Goal: Task Accomplishment & Management: Manage account settings

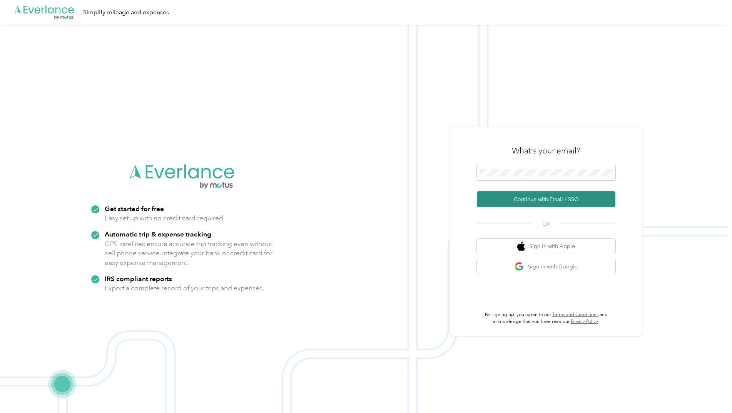
click at [532, 201] on button "Continue with Email / SSO" at bounding box center [546, 199] width 139 height 16
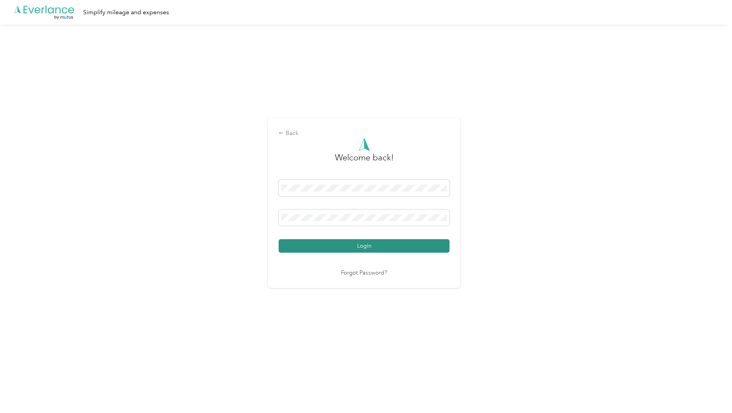
click at [363, 246] on button "Login" at bounding box center [364, 245] width 171 height 13
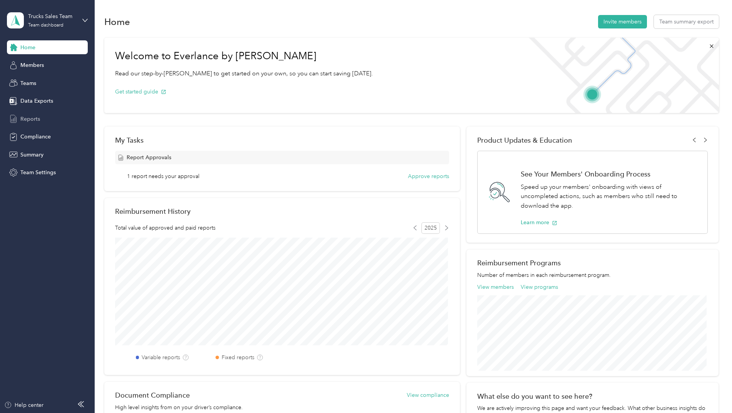
click at [28, 118] on span "Reports" at bounding box center [30, 119] width 20 height 8
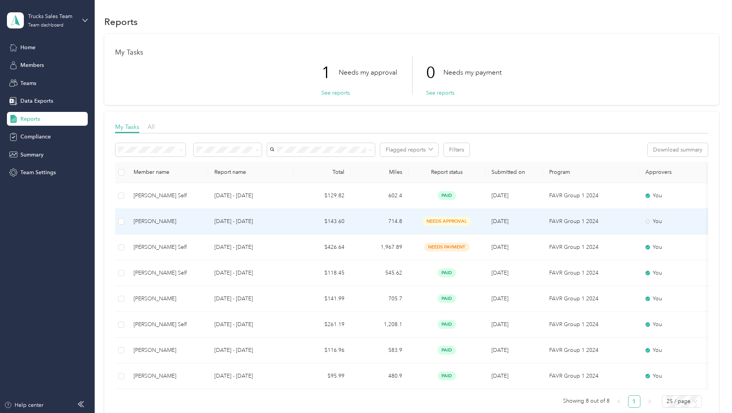
click at [435, 223] on span "needs approval" at bounding box center [447, 221] width 49 height 9
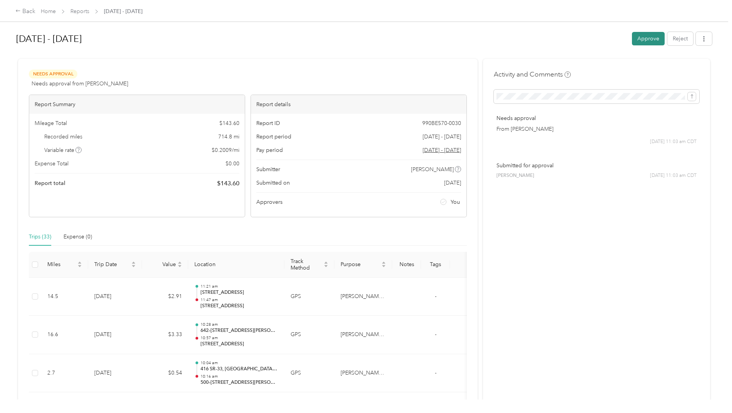
click at [647, 38] on button "Approve" at bounding box center [648, 38] width 33 height 13
